Goal: Download file/media

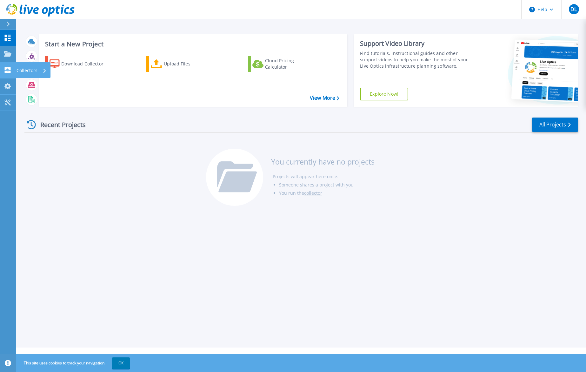
click at [32, 72] on p "Collectors" at bounding box center [27, 70] width 21 height 17
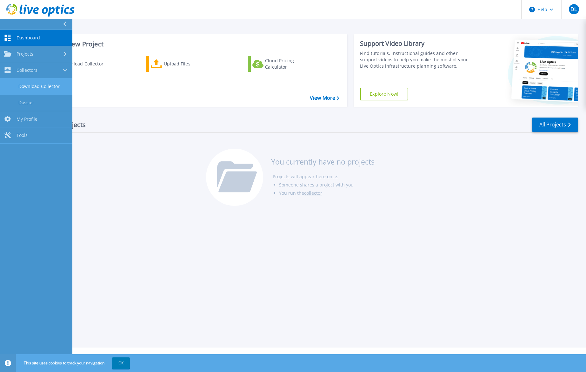
click at [44, 85] on link "Download Collector" at bounding box center [36, 86] width 72 height 16
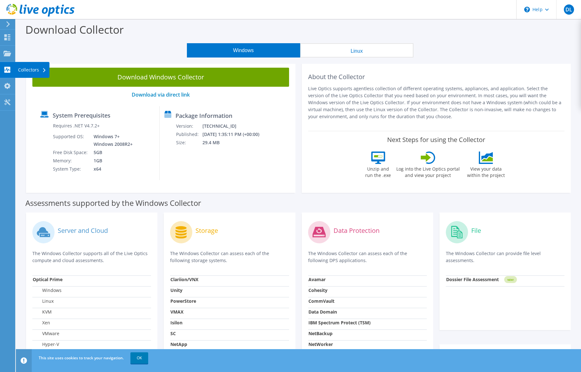
click at [23, 69] on div "Collectors" at bounding box center [32, 70] width 35 height 16
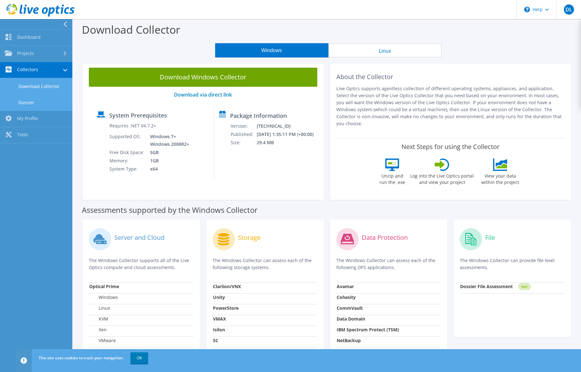
click at [22, 103] on link "Dossier" at bounding box center [36, 102] width 72 height 16
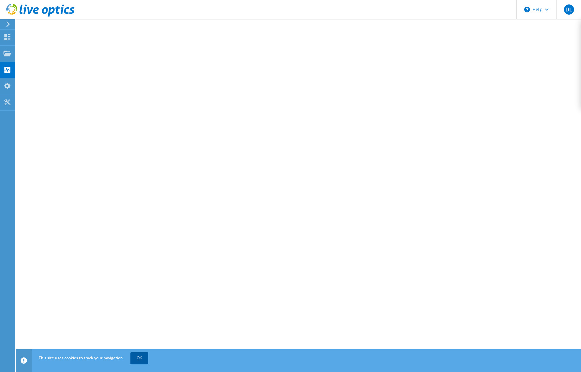
click at [137, 360] on link "OK" at bounding box center [139, 357] width 18 height 11
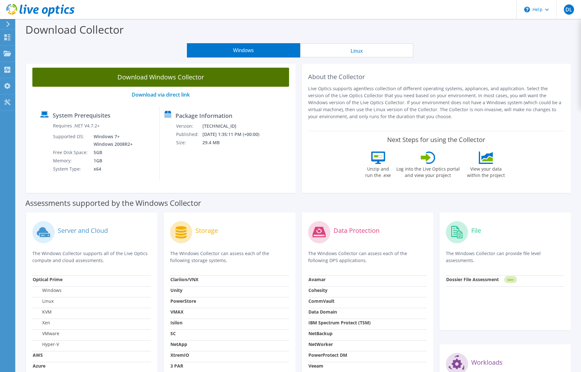
click at [160, 78] on link "Download Windows Collector" at bounding box center [160, 77] width 257 height 19
